Goal: Complete application form

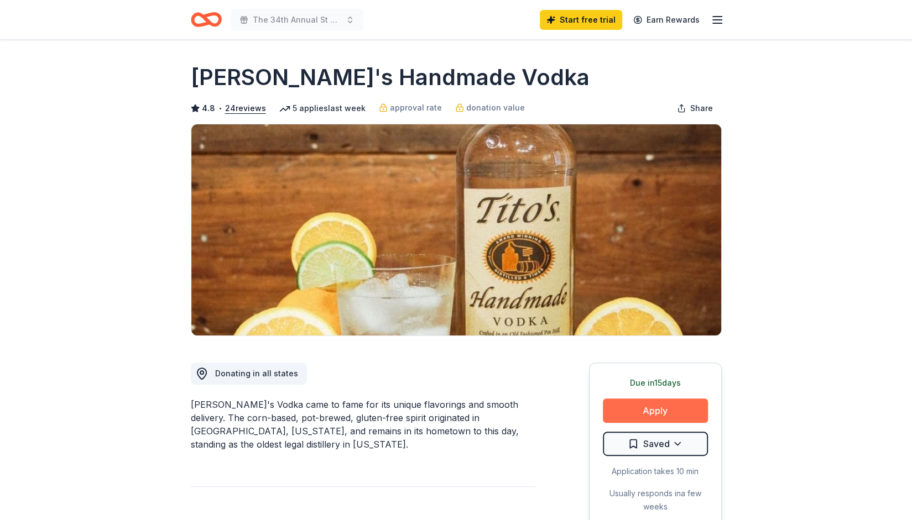
click at [669, 409] on button "Apply" at bounding box center [655, 411] width 105 height 24
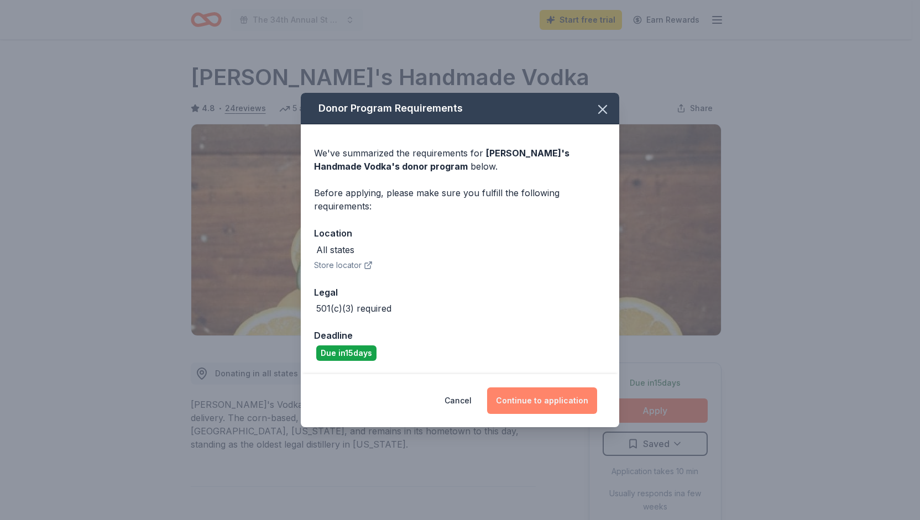
click at [541, 408] on button "Continue to application" at bounding box center [542, 401] width 110 height 27
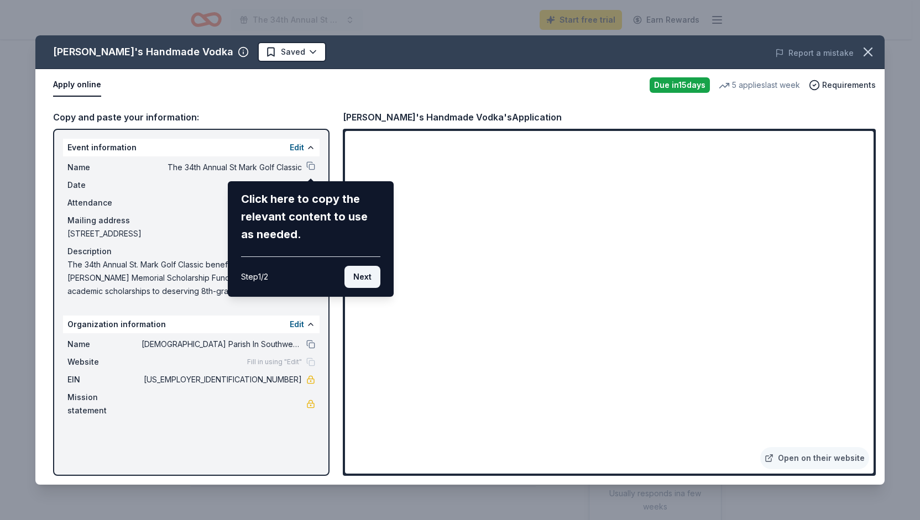
click at [365, 279] on button "Next" at bounding box center [363, 277] width 36 height 22
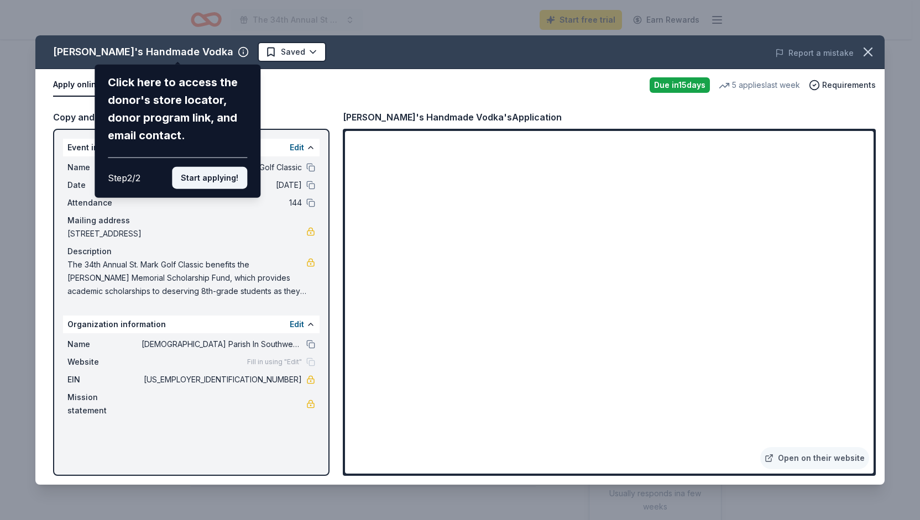
click at [221, 180] on button "Start applying!" at bounding box center [209, 178] width 75 height 22
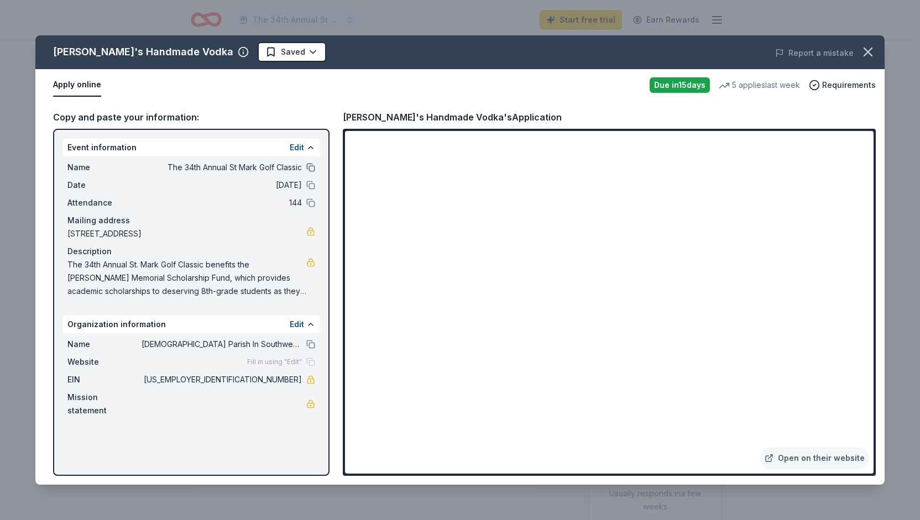
click at [309, 166] on button at bounding box center [310, 167] width 9 height 9
drag, startPoint x: 248, startPoint y: 377, endPoint x: 296, endPoint y: 377, distance: 48.1
click at [296, 377] on span "[US_EMPLOYER_IDENTIFICATION_NUMBER]" at bounding box center [222, 379] width 160 height 13
drag, startPoint x: 309, startPoint y: 379, endPoint x: 279, endPoint y: 379, distance: 29.3
click at [279, 379] on span "[US_EMPLOYER_IDENTIFICATION_NUMBER]" at bounding box center [222, 379] width 160 height 13
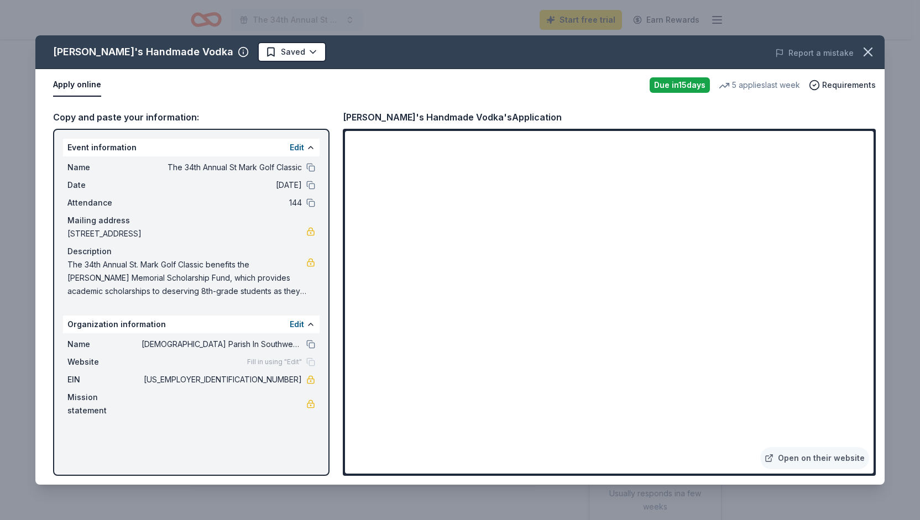
click at [255, 381] on span "[US_EMPLOYER_IDENTIFICATION_NUMBER]" at bounding box center [222, 379] width 160 height 13
click at [260, 381] on span "[US_EMPLOYER_IDENTIFICATION_NUMBER]" at bounding box center [222, 379] width 160 height 13
click at [237, 51] on html "The 34th Annual St Mark Golf Classic Start free trial Earn Rewards Due [DATE] S…" at bounding box center [460, 260] width 920 height 520
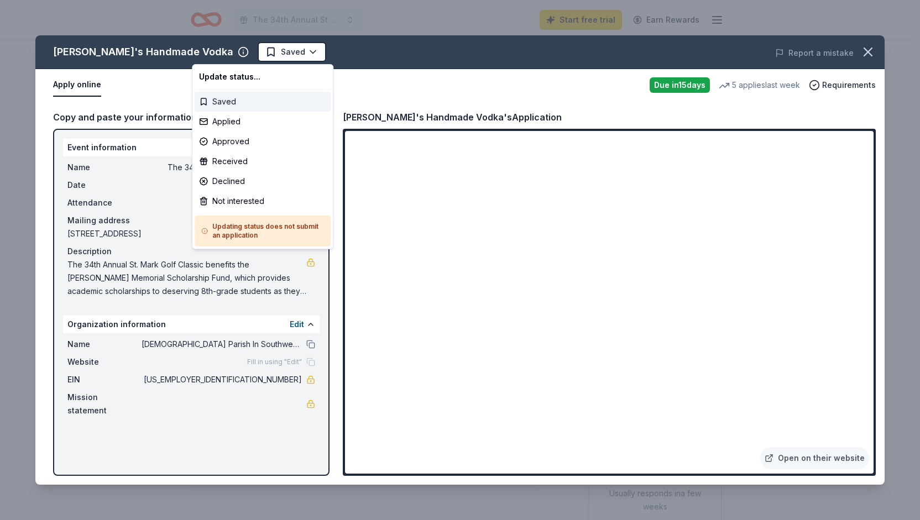
click at [219, 100] on div "Saved" at bounding box center [263, 102] width 136 height 20
